Goal: Task Accomplishment & Management: Use online tool/utility

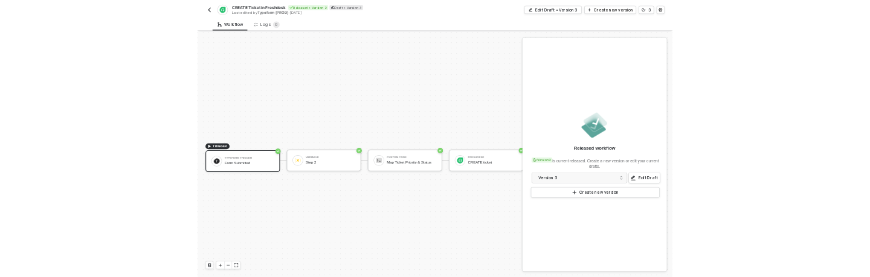
scroll to position [22, 0]
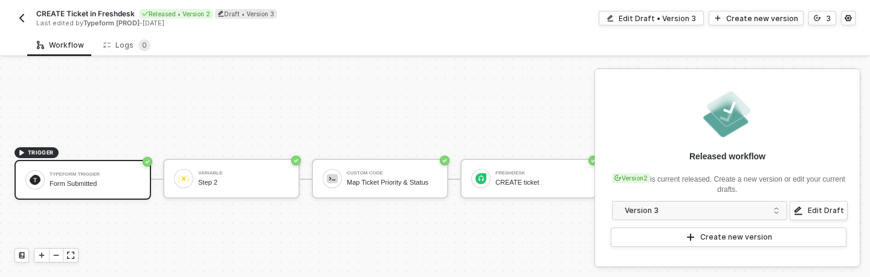
scroll to position [22, 0]
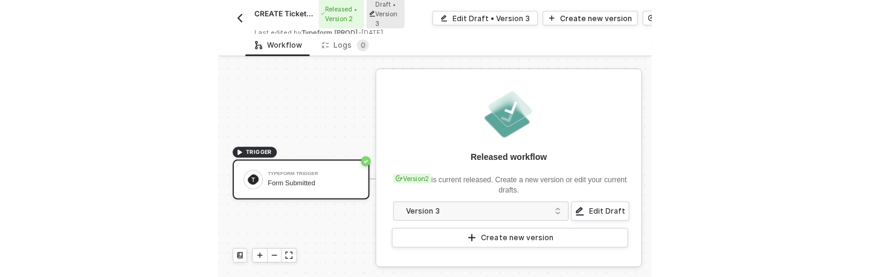
scroll to position [22, 0]
